Goal: Task Accomplishment & Management: Manage account settings

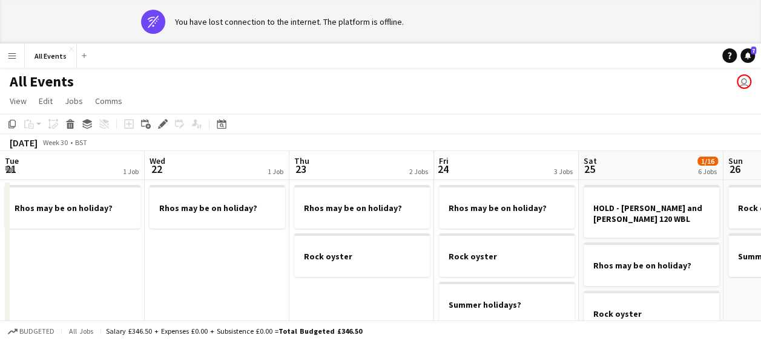
scroll to position [0, 416]
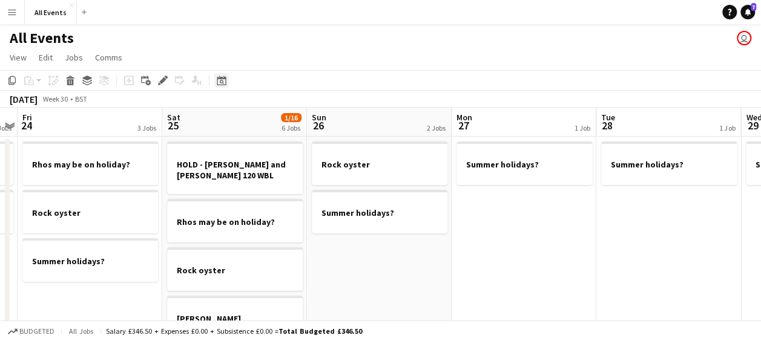
click at [222, 84] on icon "Date picker" at bounding box center [222, 81] width 10 height 10
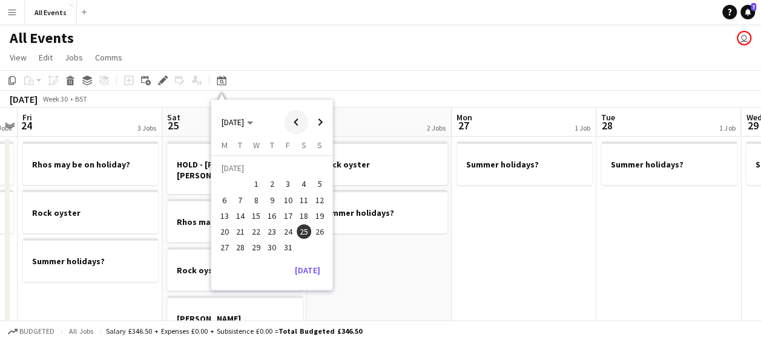
click at [295, 120] on span "Previous month" at bounding box center [296, 122] width 24 height 24
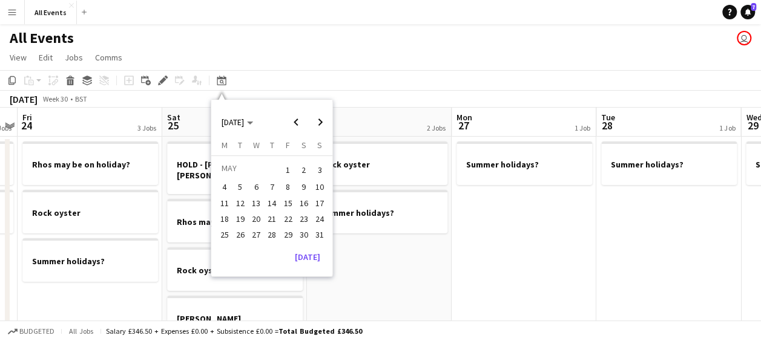
click at [301, 166] on span "2" at bounding box center [304, 170] width 15 height 17
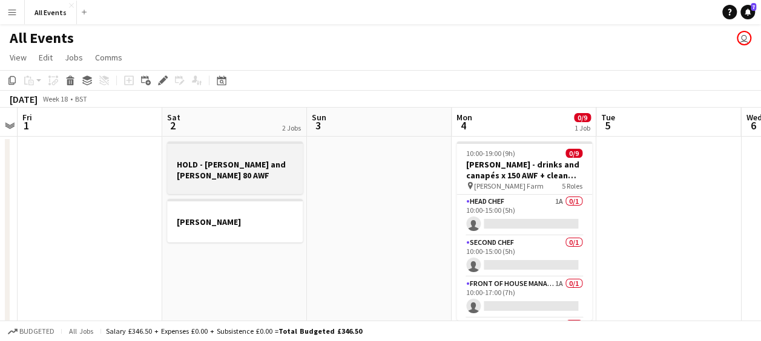
click at [247, 181] on div at bounding box center [235, 186] width 136 height 10
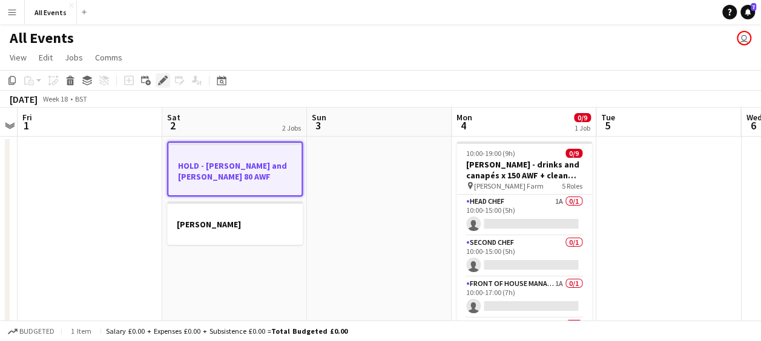
click at [163, 80] on icon at bounding box center [162, 80] width 7 height 7
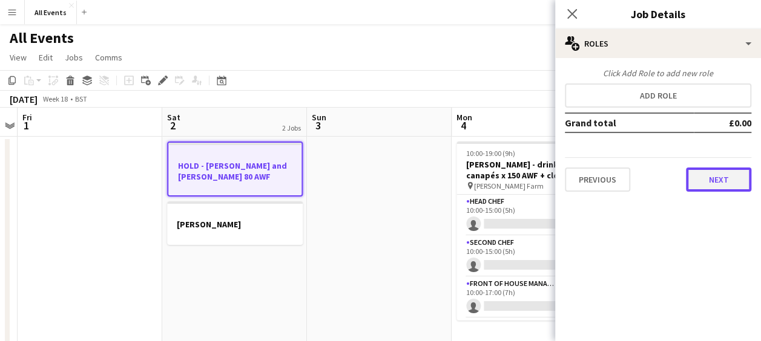
click at [712, 175] on button "Next" at bounding box center [718, 180] width 65 height 24
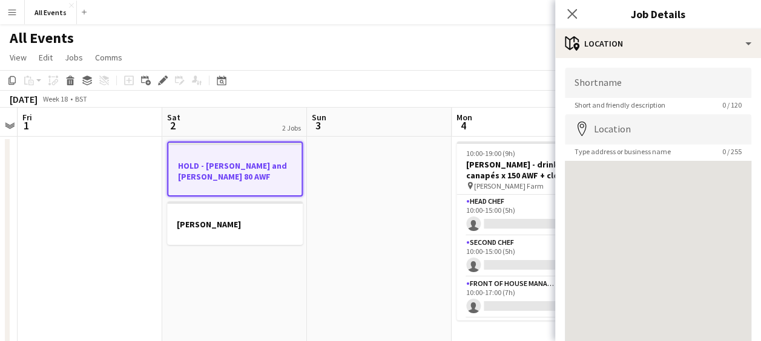
scroll to position [86, 0]
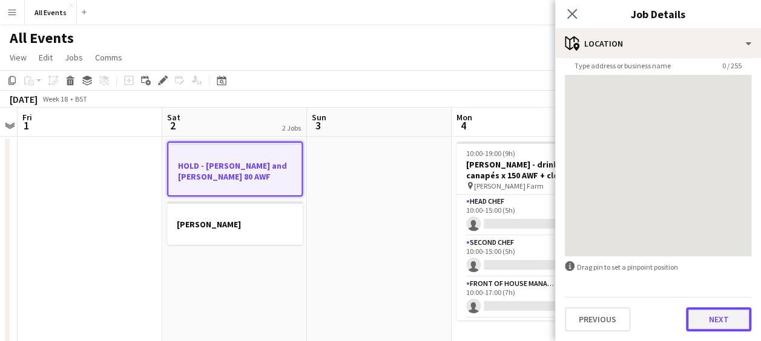
click at [717, 314] on button "Next" at bounding box center [718, 319] width 65 height 24
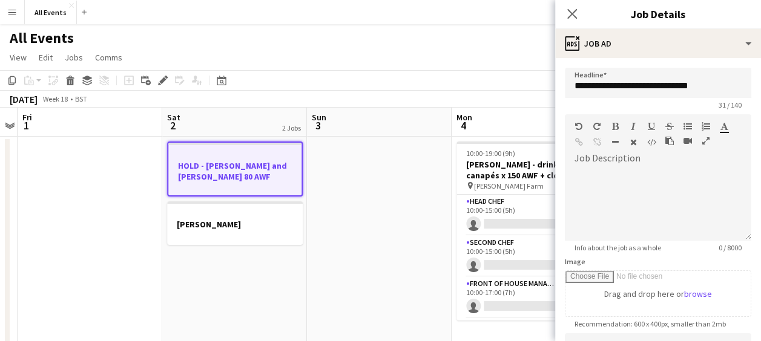
scroll to position [0, 0]
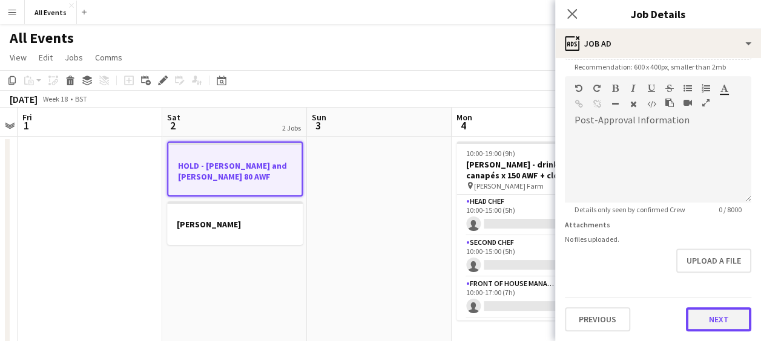
click at [708, 266] on form "**********" at bounding box center [658, 71] width 206 height 521
click at [717, 324] on button "Next" at bounding box center [718, 320] width 65 height 24
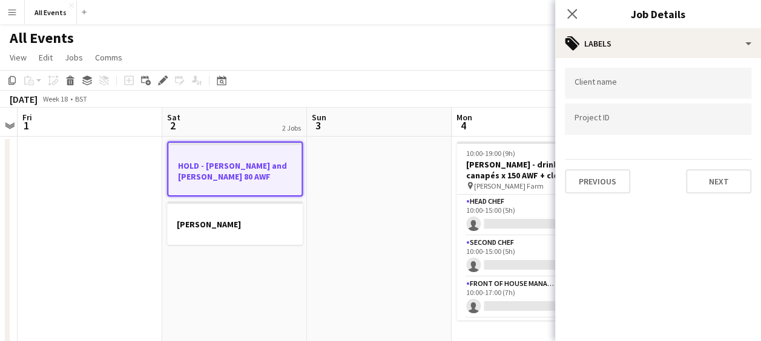
scroll to position [0, 0]
click at [711, 179] on button "Next" at bounding box center [718, 181] width 65 height 24
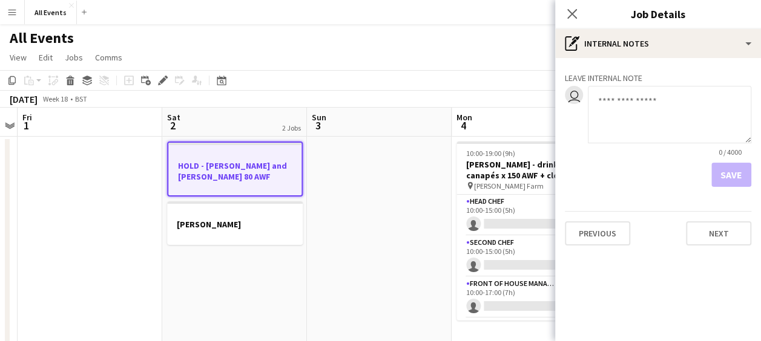
click at [622, 102] on textarea at bounding box center [669, 115] width 163 height 58
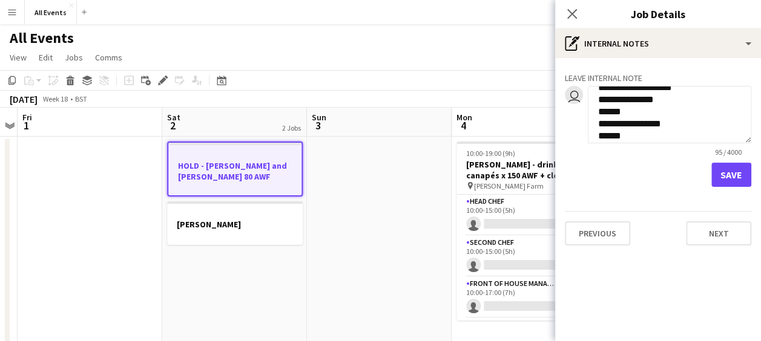
scroll to position [45, 0]
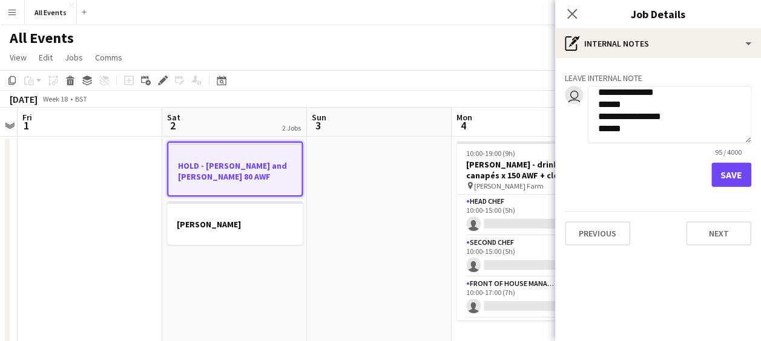
type textarea "**********"
click at [728, 174] on button "Save" at bounding box center [731, 175] width 40 height 24
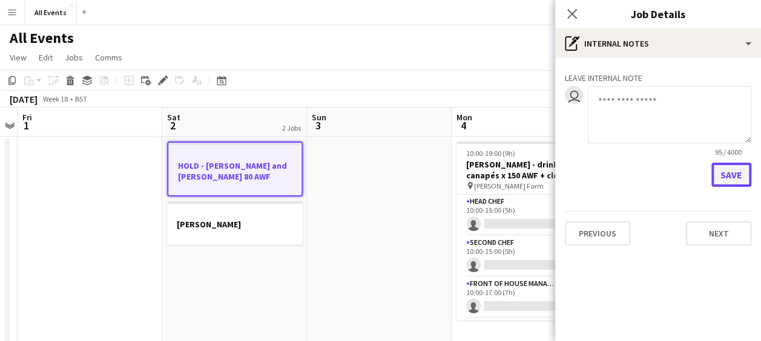
scroll to position [0, 0]
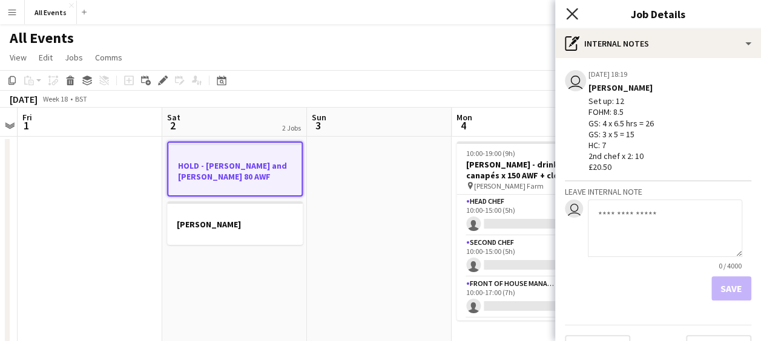
click at [570, 16] on icon at bounding box center [572, 14] width 12 height 12
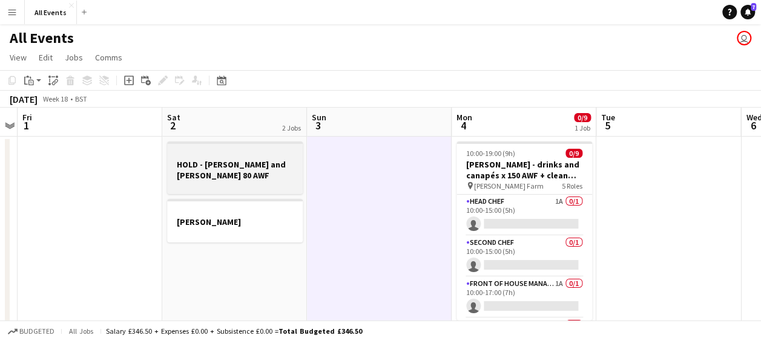
click at [234, 168] on h3 "HOLD - [PERSON_NAME] and [PERSON_NAME] 80 AWF" at bounding box center [235, 170] width 136 height 22
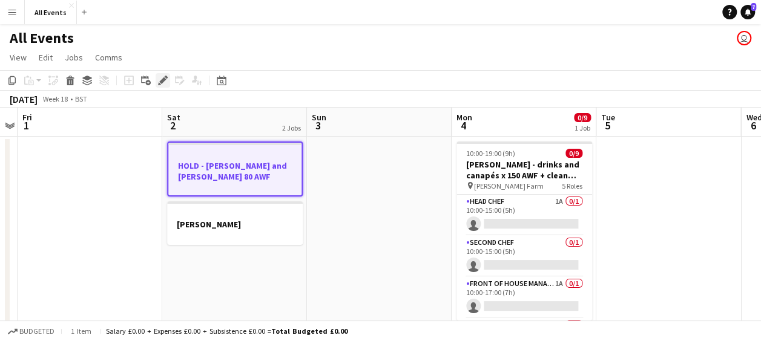
click at [163, 79] on icon at bounding box center [162, 80] width 7 height 7
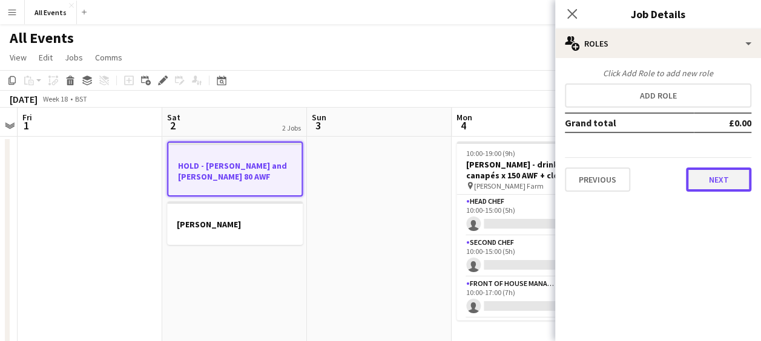
click at [698, 182] on button "Next" at bounding box center [718, 180] width 65 height 24
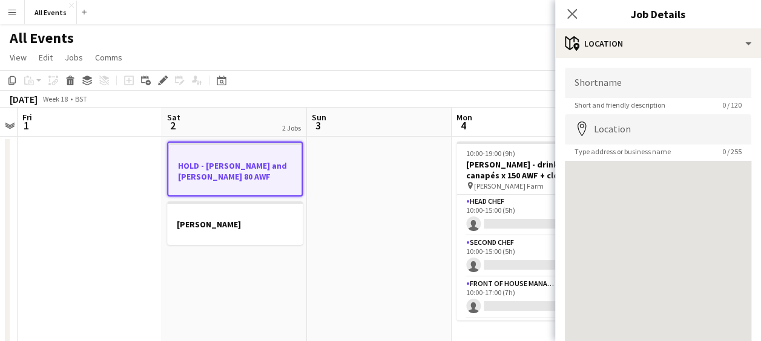
scroll to position [86, 0]
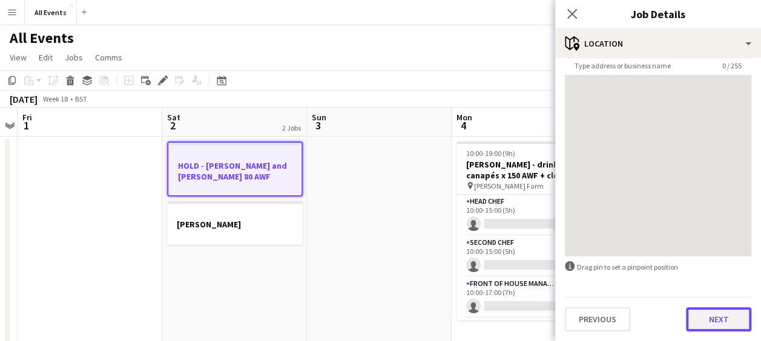
click at [714, 314] on button "Next" at bounding box center [718, 319] width 65 height 24
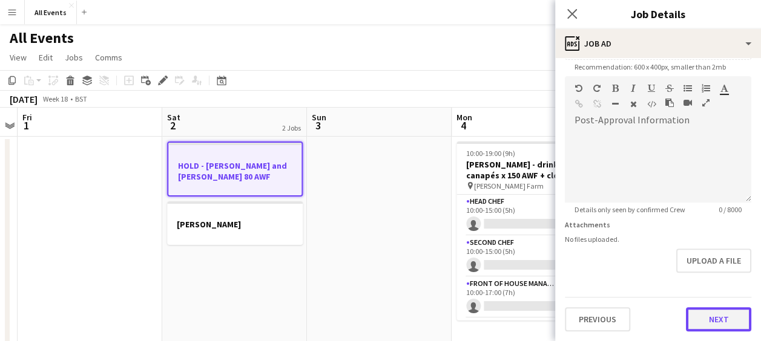
scroll to position [257, 0]
click at [714, 282] on form "**********" at bounding box center [658, 71] width 206 height 521
click at [723, 323] on button "Next" at bounding box center [718, 320] width 65 height 24
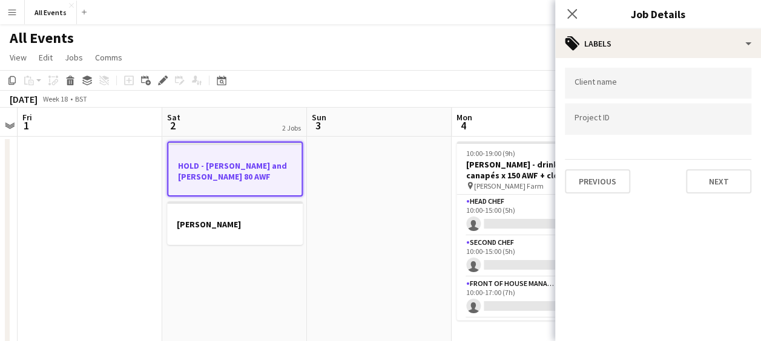
scroll to position [0, 0]
click at [708, 182] on button "Next" at bounding box center [718, 181] width 65 height 24
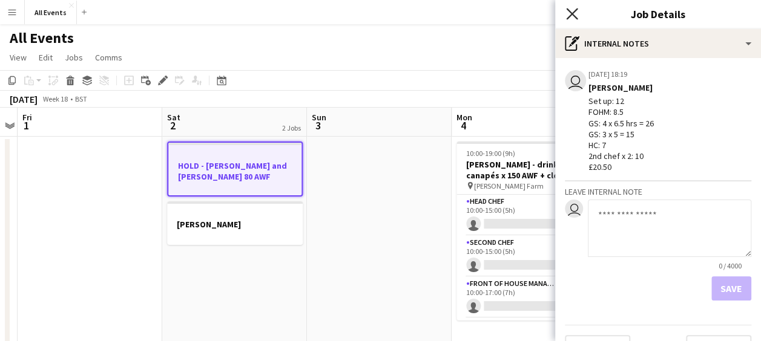
click at [571, 16] on icon "Close pop-in" at bounding box center [572, 14] width 12 height 12
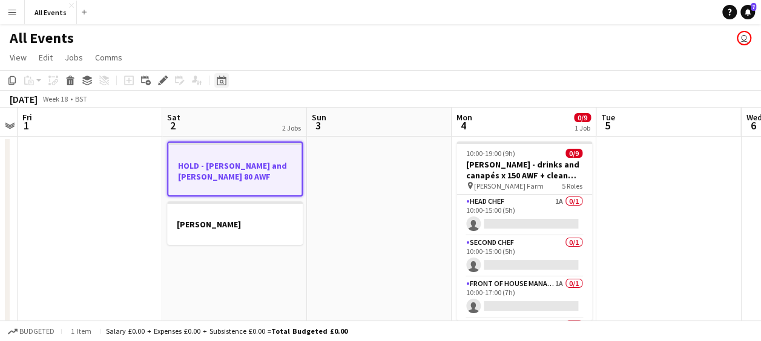
click at [220, 79] on icon at bounding box center [221, 81] width 9 height 10
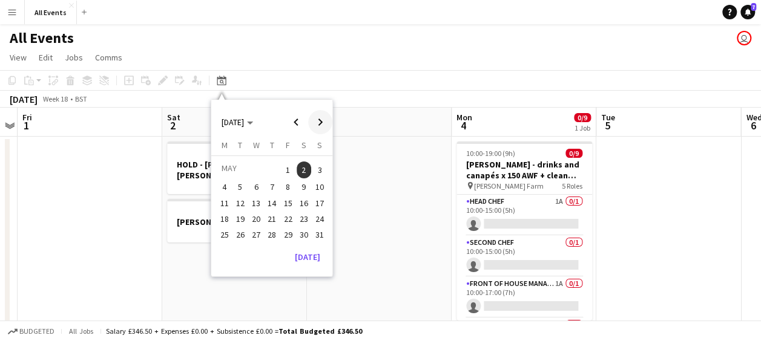
click at [319, 119] on span "Next month" at bounding box center [320, 122] width 24 height 24
click at [304, 213] on span "18" at bounding box center [304, 216] width 15 height 15
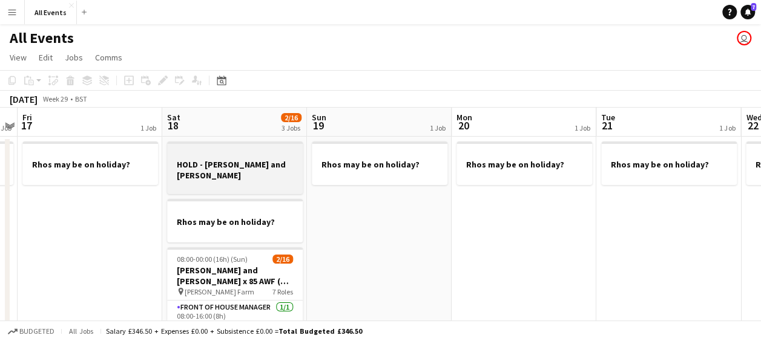
click at [251, 163] on h3 "HOLD - [PERSON_NAME] and [PERSON_NAME]" at bounding box center [235, 170] width 136 height 22
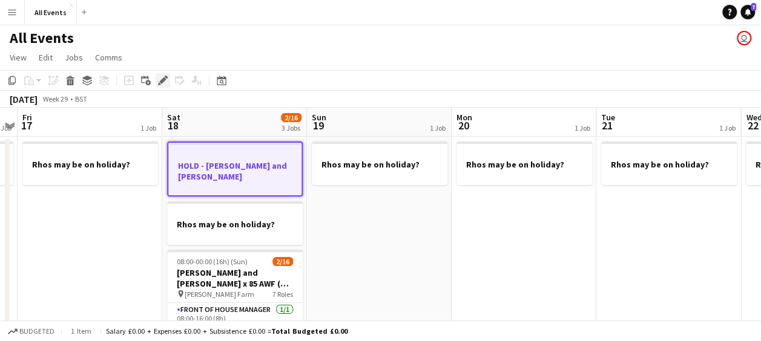
click at [160, 82] on icon at bounding box center [162, 80] width 7 height 7
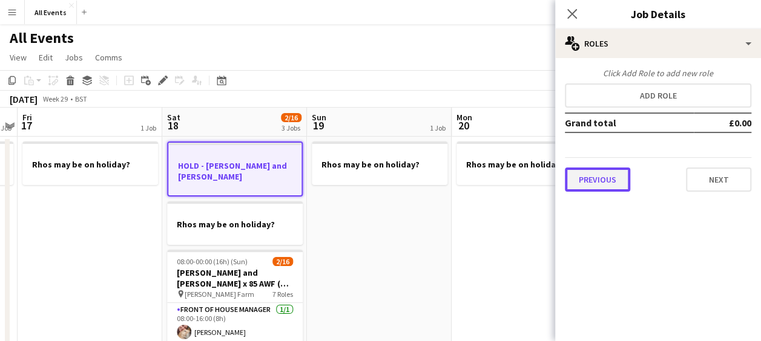
click at [588, 181] on button "Previous" at bounding box center [597, 180] width 65 height 24
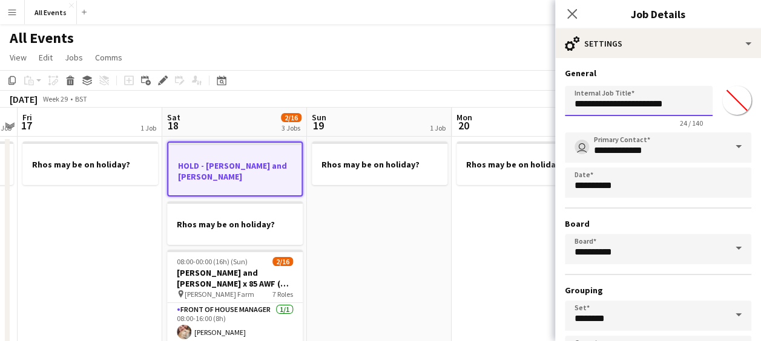
click at [661, 102] on input "**********" at bounding box center [639, 101] width 148 height 30
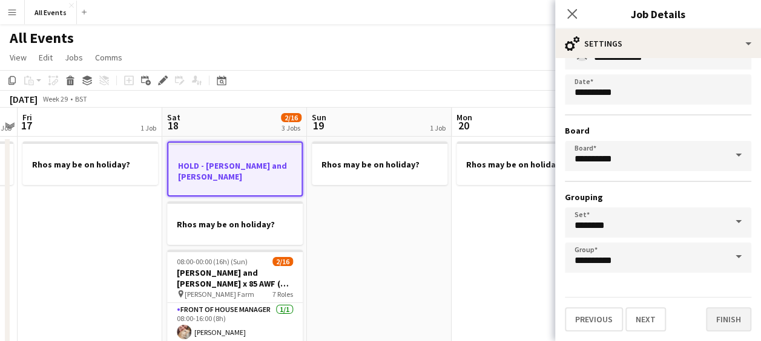
type input "**********"
click at [708, 318] on button "Finish" at bounding box center [728, 319] width 45 height 24
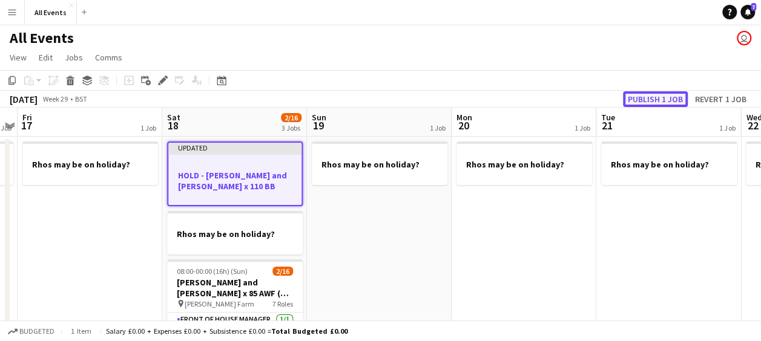
click at [648, 99] on button "Publish 1 job" at bounding box center [655, 99] width 65 height 16
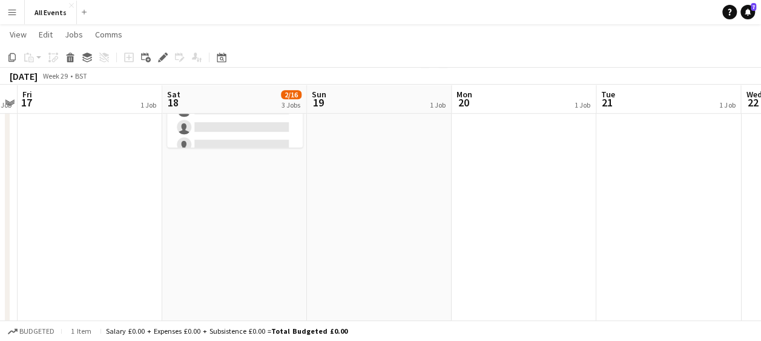
scroll to position [0, 0]
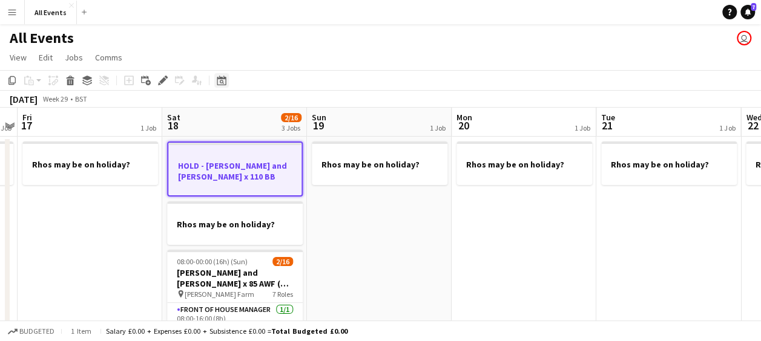
click at [226, 77] on icon at bounding box center [221, 81] width 9 height 10
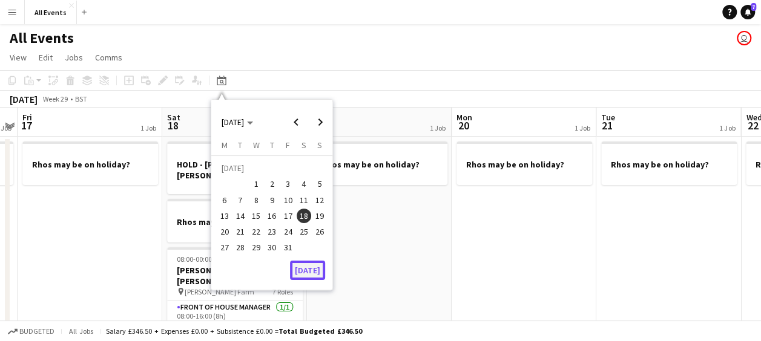
click at [310, 274] on button "[DATE]" at bounding box center [307, 270] width 35 height 19
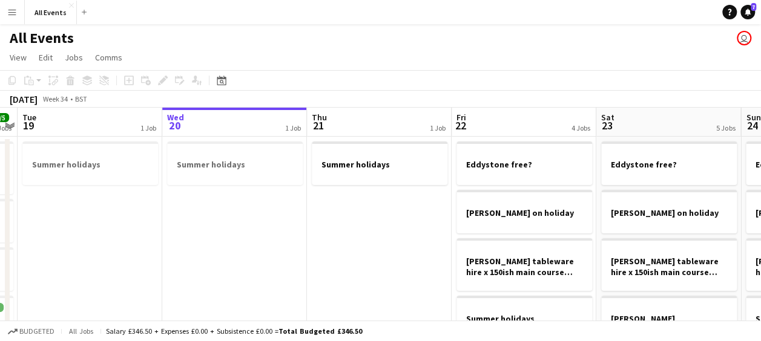
click at [205, 118] on app-board-header-date "Wed 20 1 Job" at bounding box center [234, 122] width 145 height 29
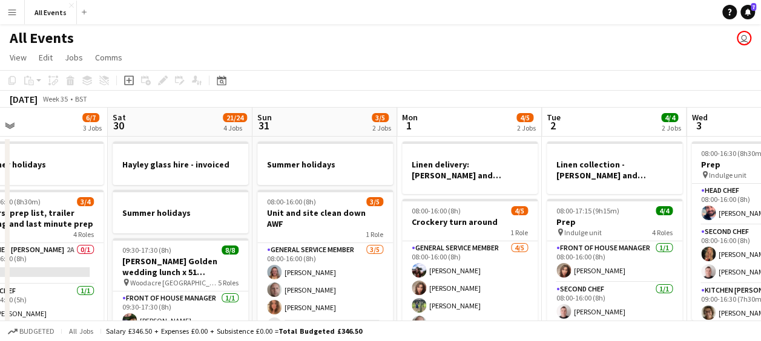
scroll to position [0, 495]
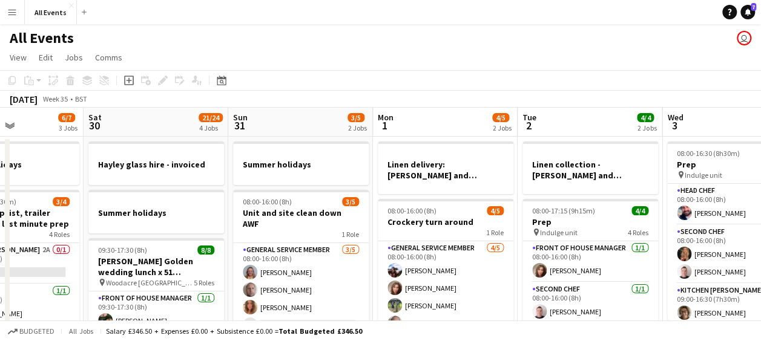
click at [390, 123] on span "1" at bounding box center [385, 126] width 18 height 14
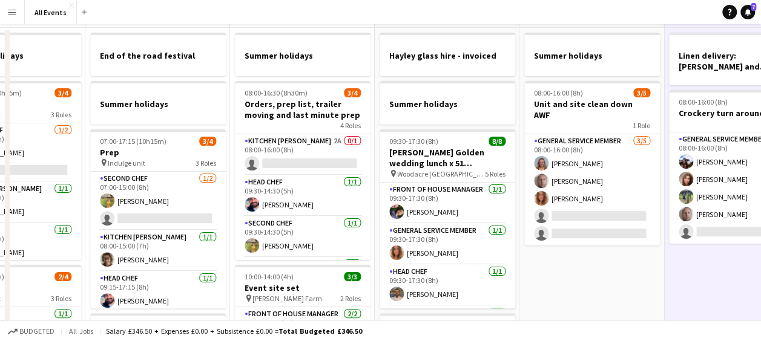
scroll to position [0, 0]
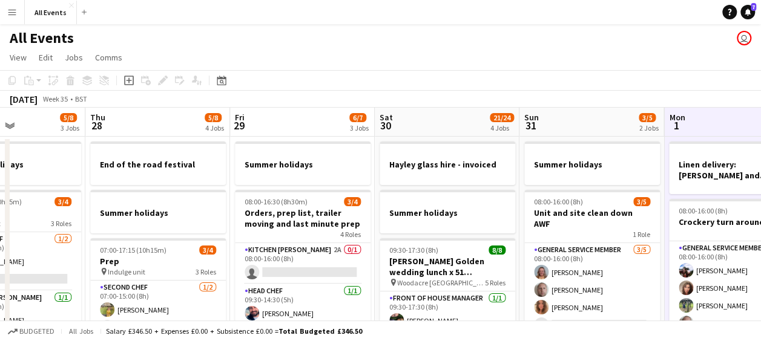
click at [449, 119] on app-board-header-date "Sat 30 21/24 4 Jobs" at bounding box center [447, 122] width 145 height 29
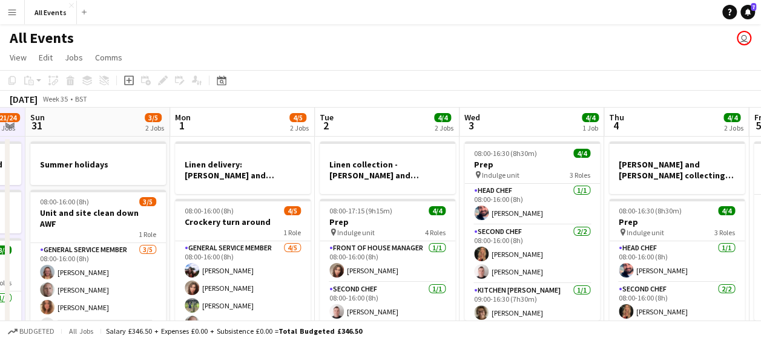
scroll to position [0, 447]
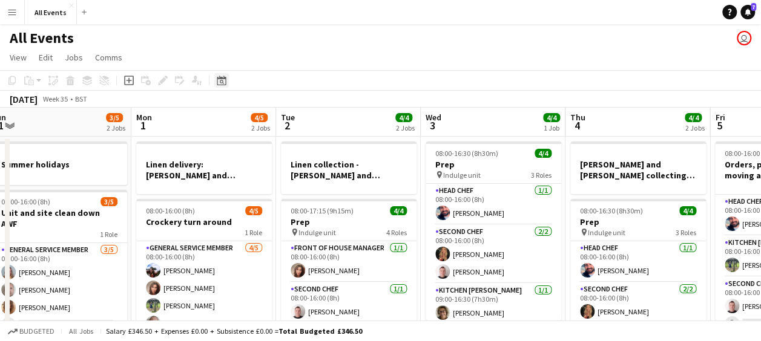
click at [222, 79] on icon "Date picker" at bounding box center [222, 81] width 10 height 10
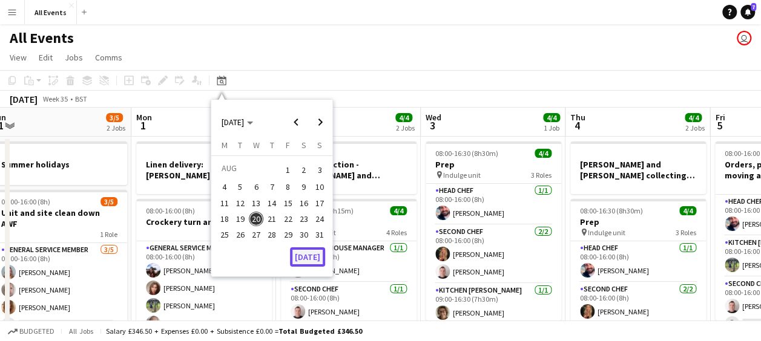
click at [301, 253] on button "[DATE]" at bounding box center [307, 257] width 35 height 19
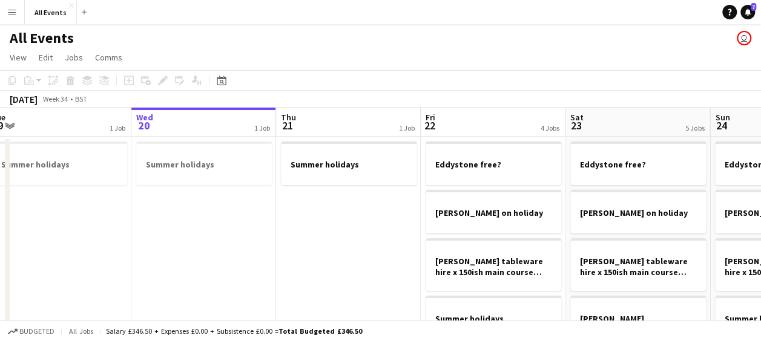
scroll to position [0, 416]
